Goal: Task Accomplishment & Management: Manage account settings

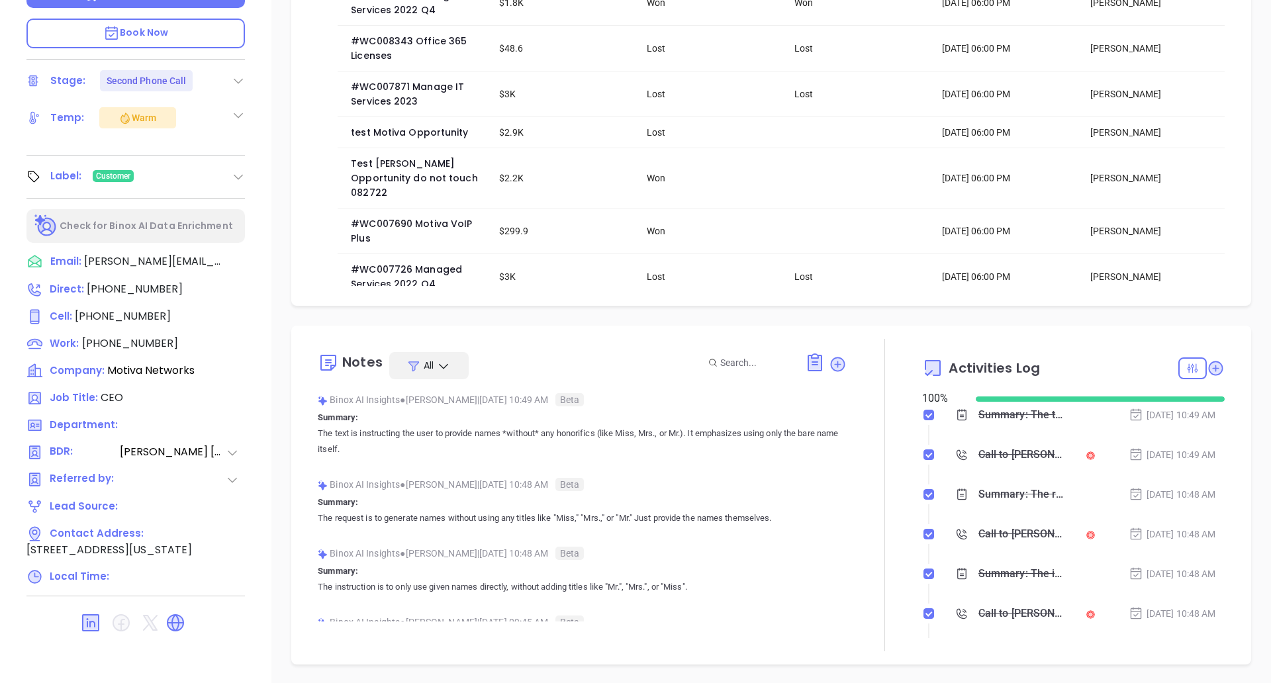
scroll to position [385, 0]
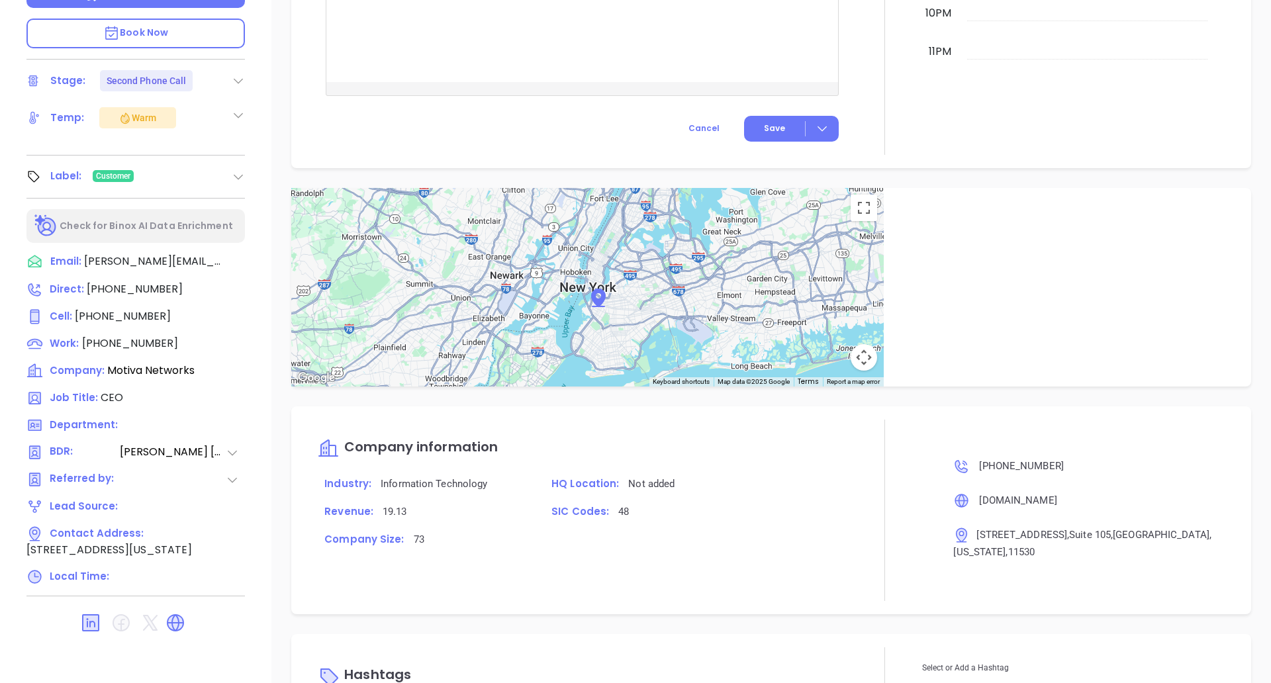
click at [850, 361] on button "Map camera controls" at bounding box center [863, 357] width 26 height 26
click at [850, 208] on button "Toggle fullscreen view" at bounding box center [863, 208] width 26 height 26
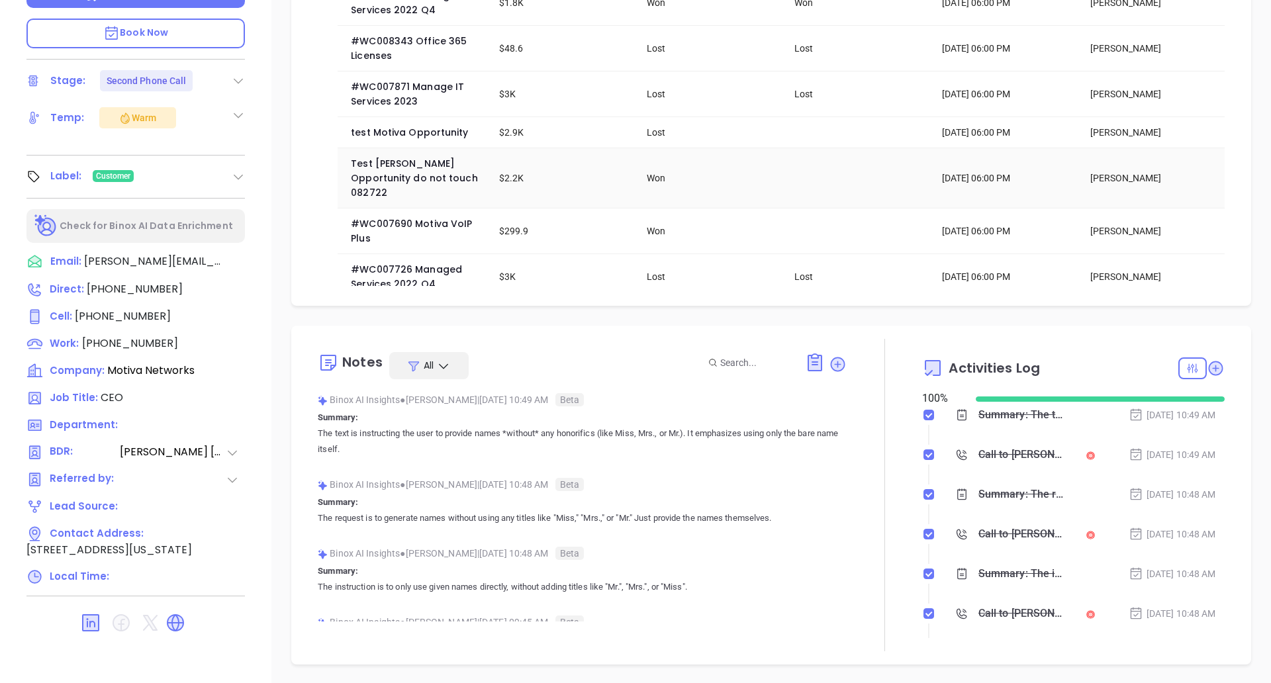
scroll to position [0, 0]
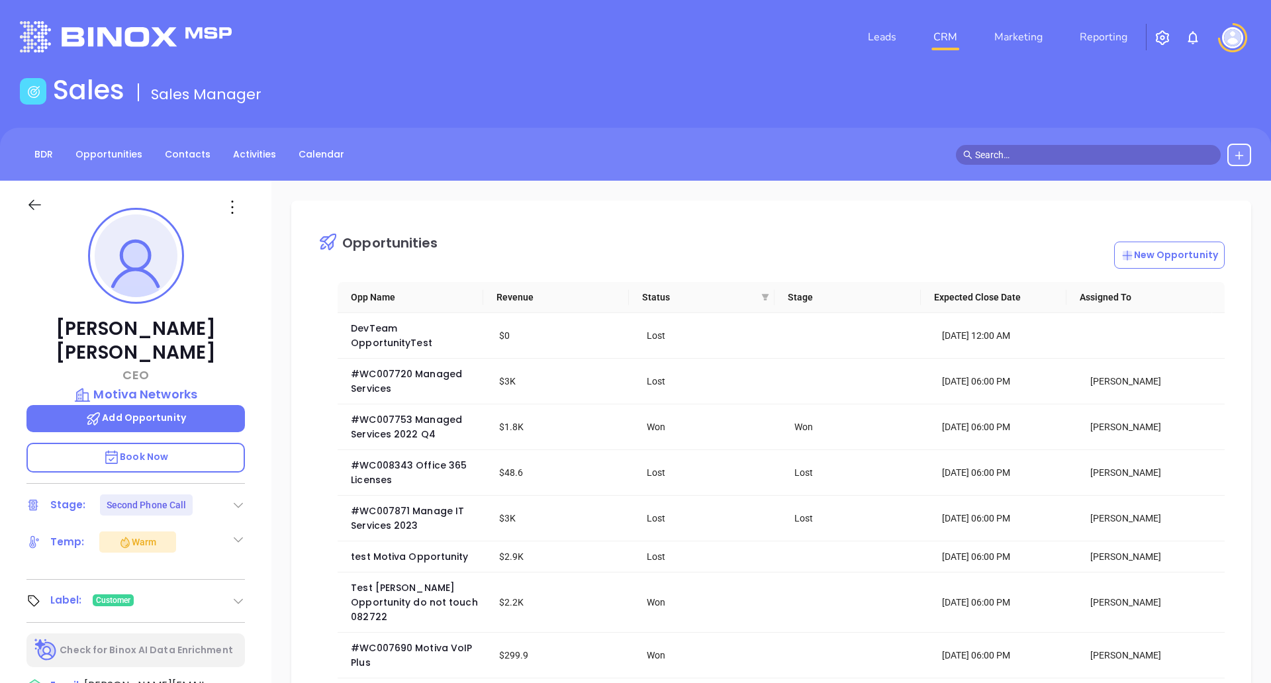
click at [937, 35] on link "CRM" at bounding box center [945, 37] width 34 height 26
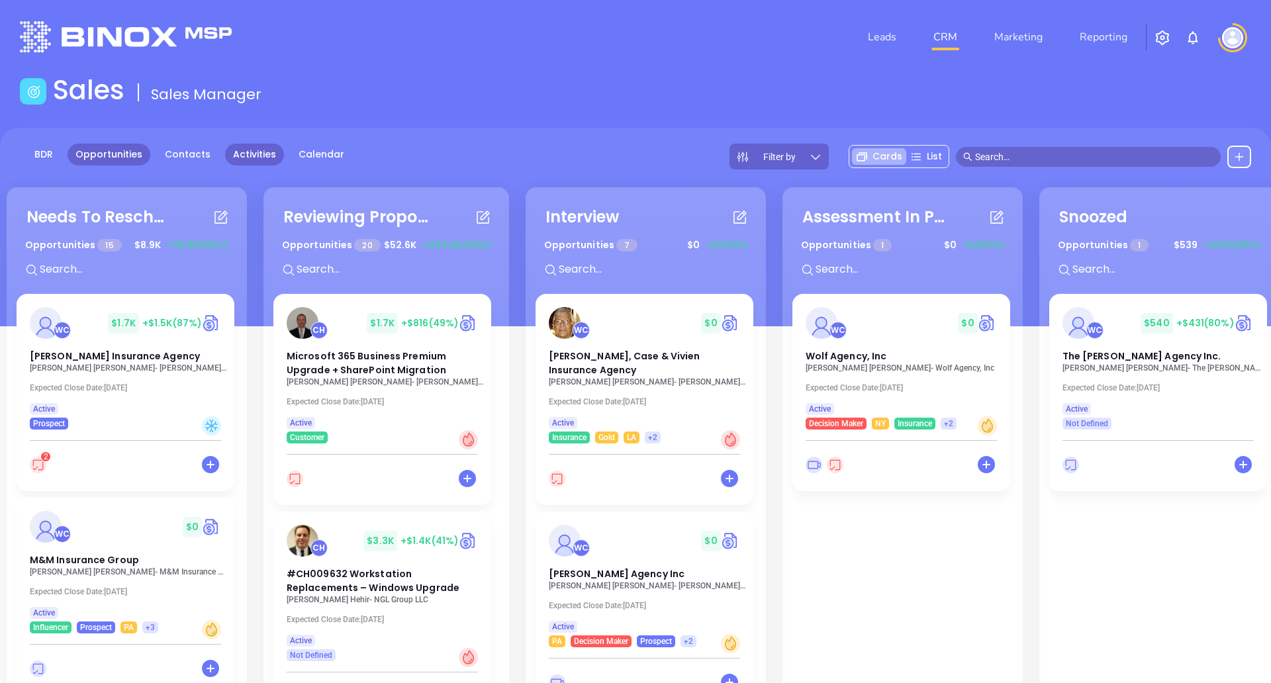
click at [256, 162] on link "Activities" at bounding box center [254, 155] width 59 height 22
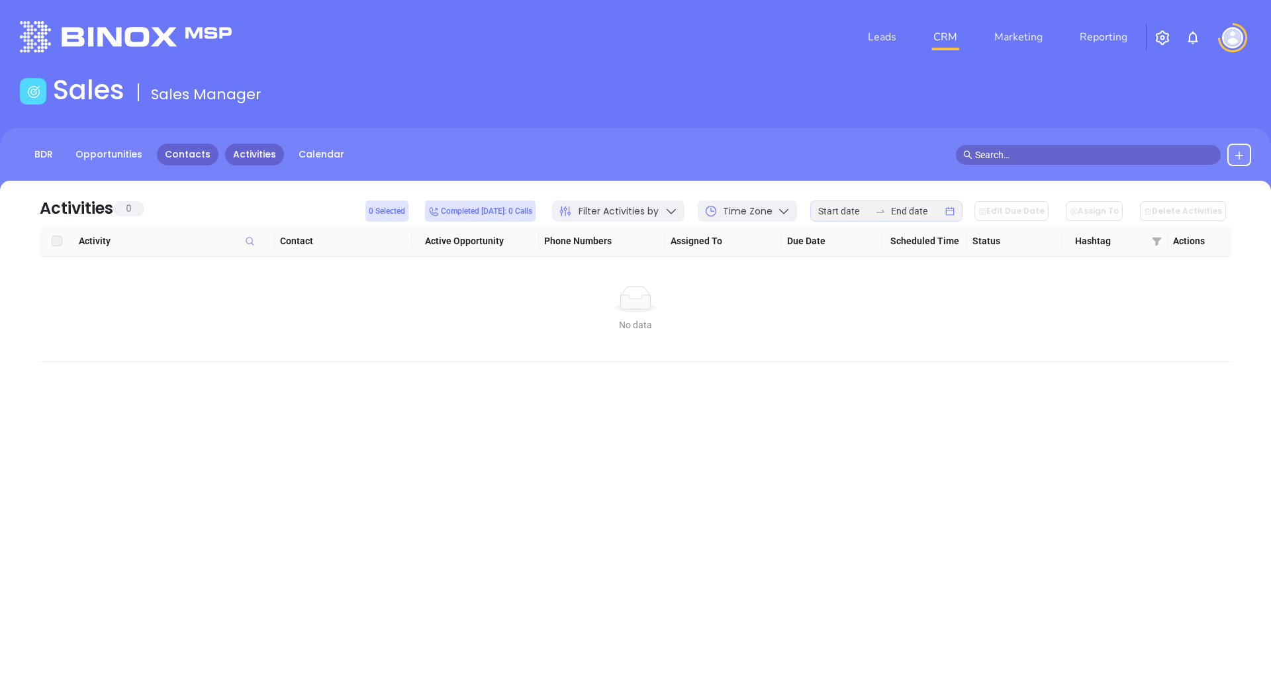
click at [179, 152] on link "Contacts" at bounding box center [188, 155] width 62 height 22
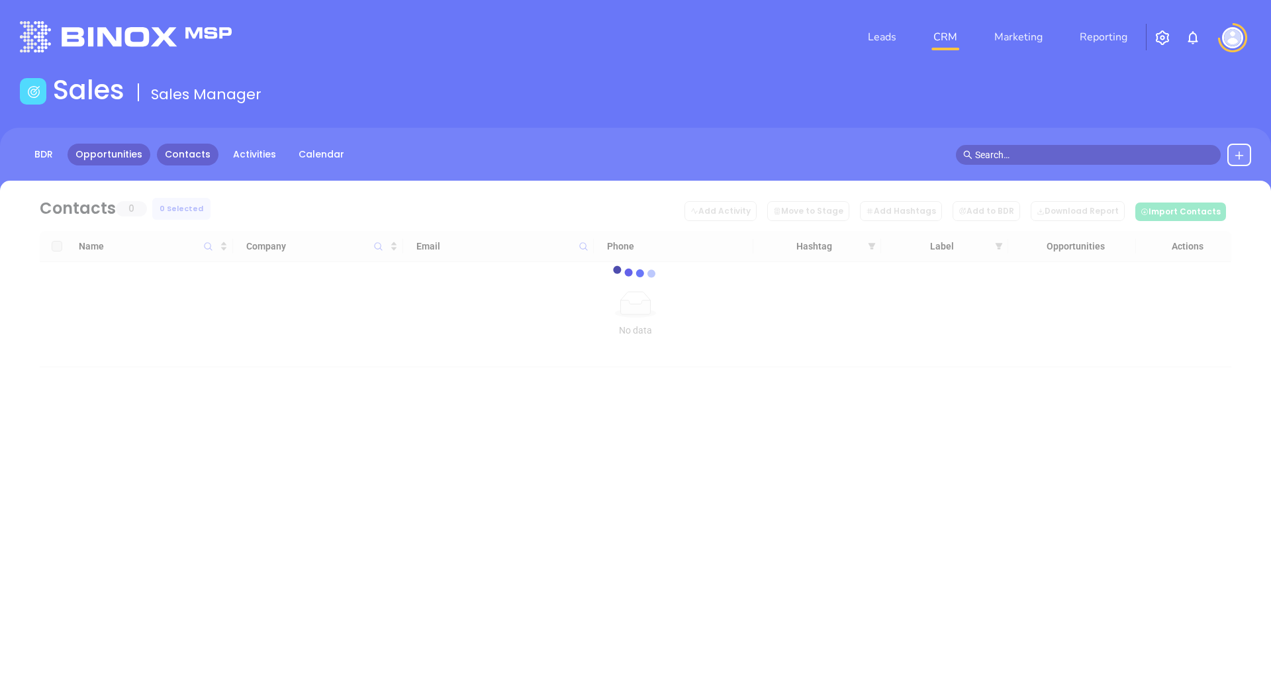
click at [126, 156] on link "Opportunities" at bounding box center [109, 155] width 83 height 22
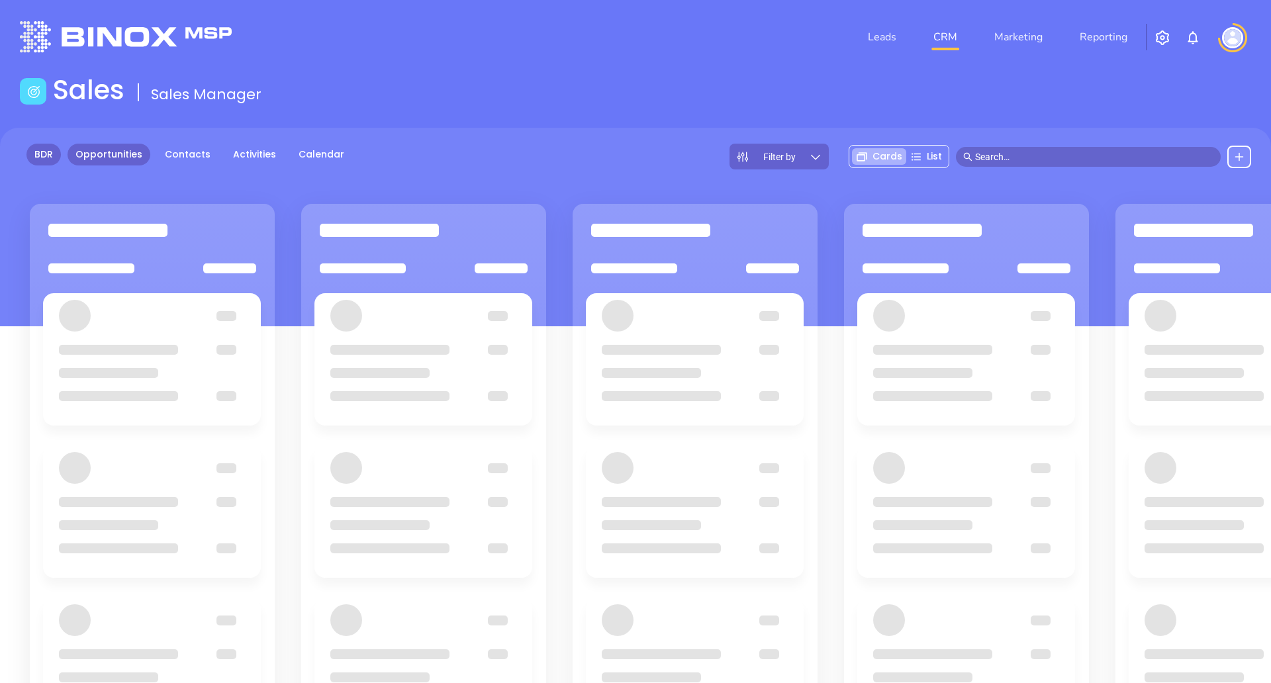
click at [44, 156] on link "BDR" at bounding box center [43, 155] width 34 height 22
click at [1007, 49] on link "Marketing" at bounding box center [1018, 37] width 59 height 26
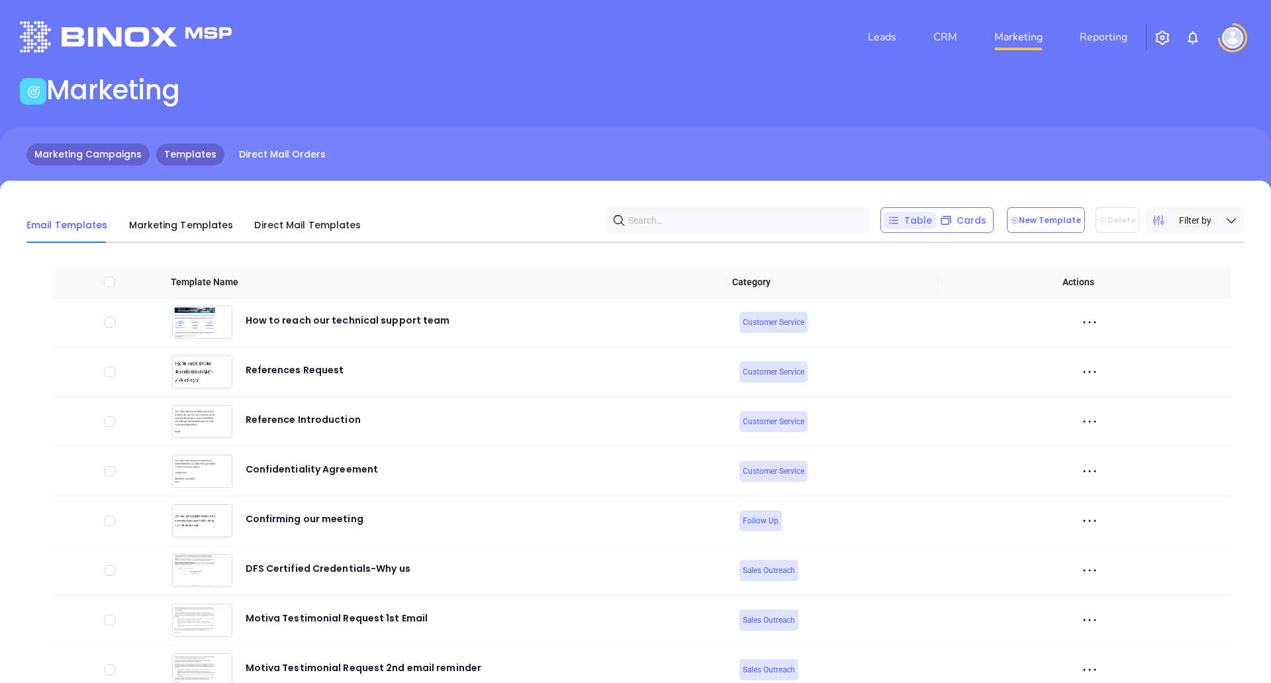
click at [73, 156] on link "Marketing Campaigns" at bounding box center [87, 155] width 123 height 22
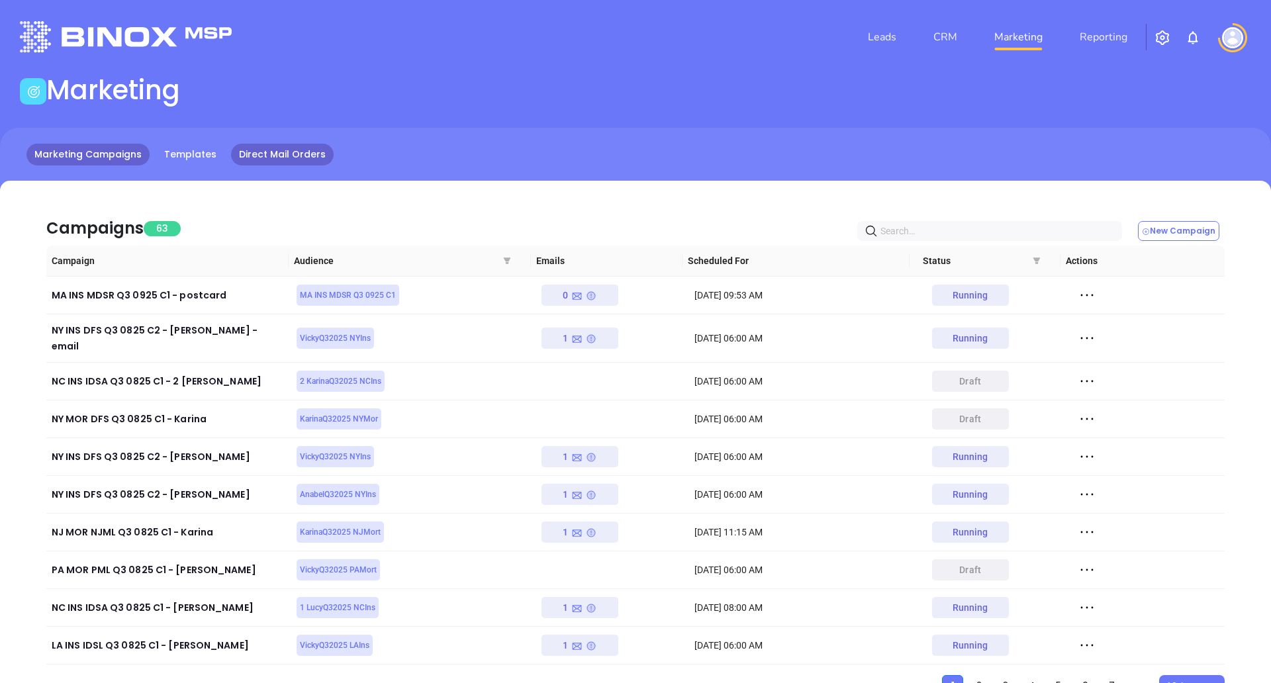
click at [255, 153] on link "Direct Mail Orders" at bounding box center [282, 155] width 103 height 22
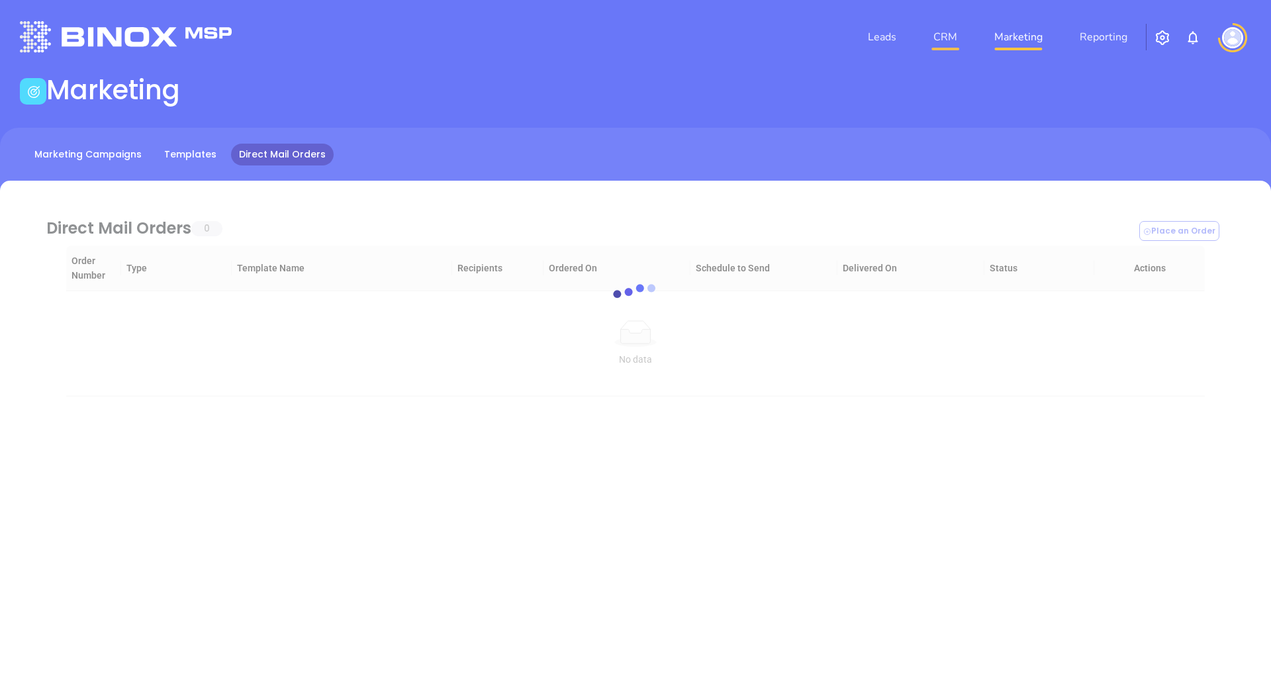
click at [935, 48] on link "CRM" at bounding box center [945, 37] width 34 height 26
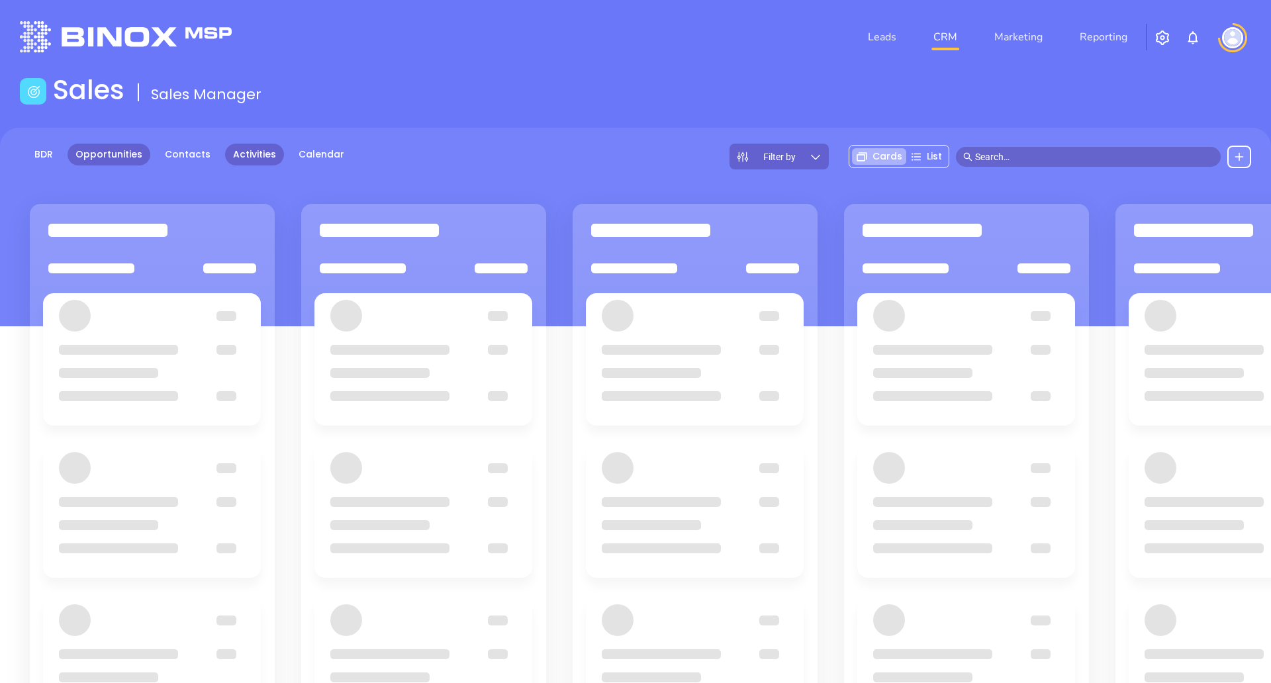
click at [255, 156] on link "Activities" at bounding box center [254, 155] width 59 height 22
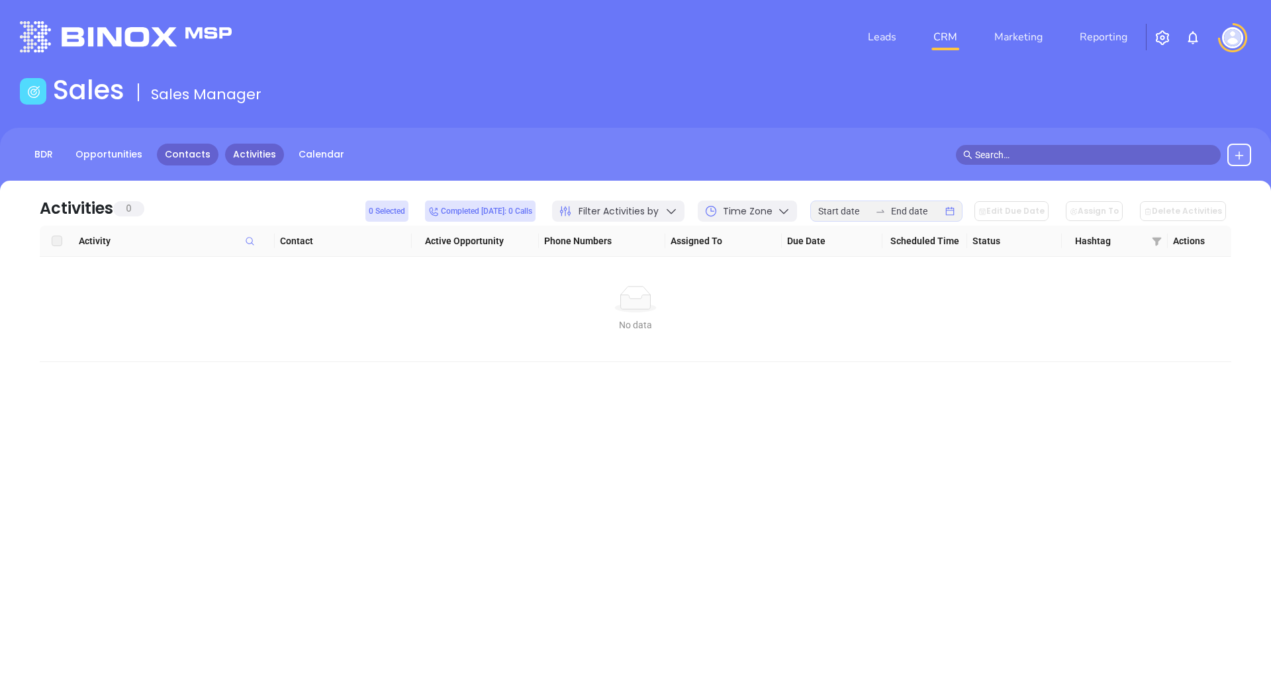
click at [206, 154] on link "Contacts" at bounding box center [188, 155] width 62 height 22
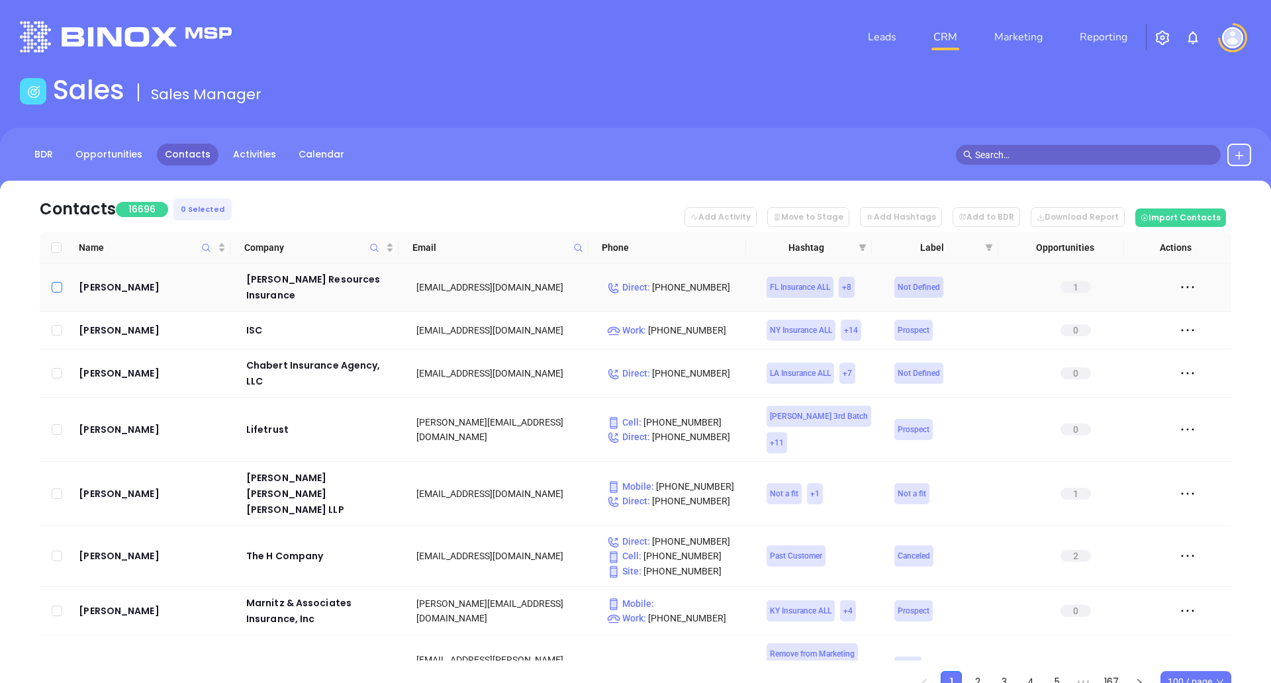
click at [55, 282] on input "checkbox" at bounding box center [57, 287] width 11 height 11
checkbox input "true"
click at [906, 216] on button "Add Hashtags" at bounding box center [901, 217] width 82 height 20
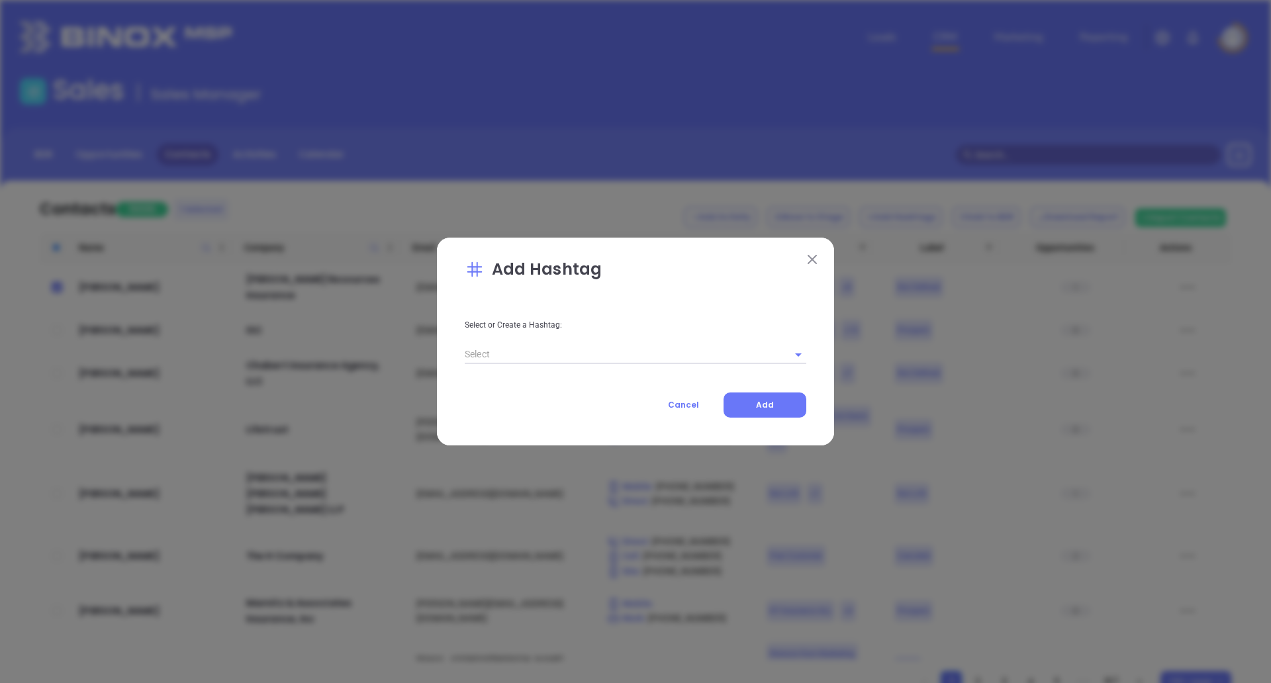
click at [549, 356] on input "text" at bounding box center [617, 354] width 304 height 19
click at [536, 351] on input "text" at bounding box center [617, 354] width 304 height 19
click at [531, 349] on input "text" at bounding box center [617, 354] width 304 height 19
click at [815, 259] on img at bounding box center [811, 259] width 9 height 9
